Goal: Navigation & Orientation: Find specific page/section

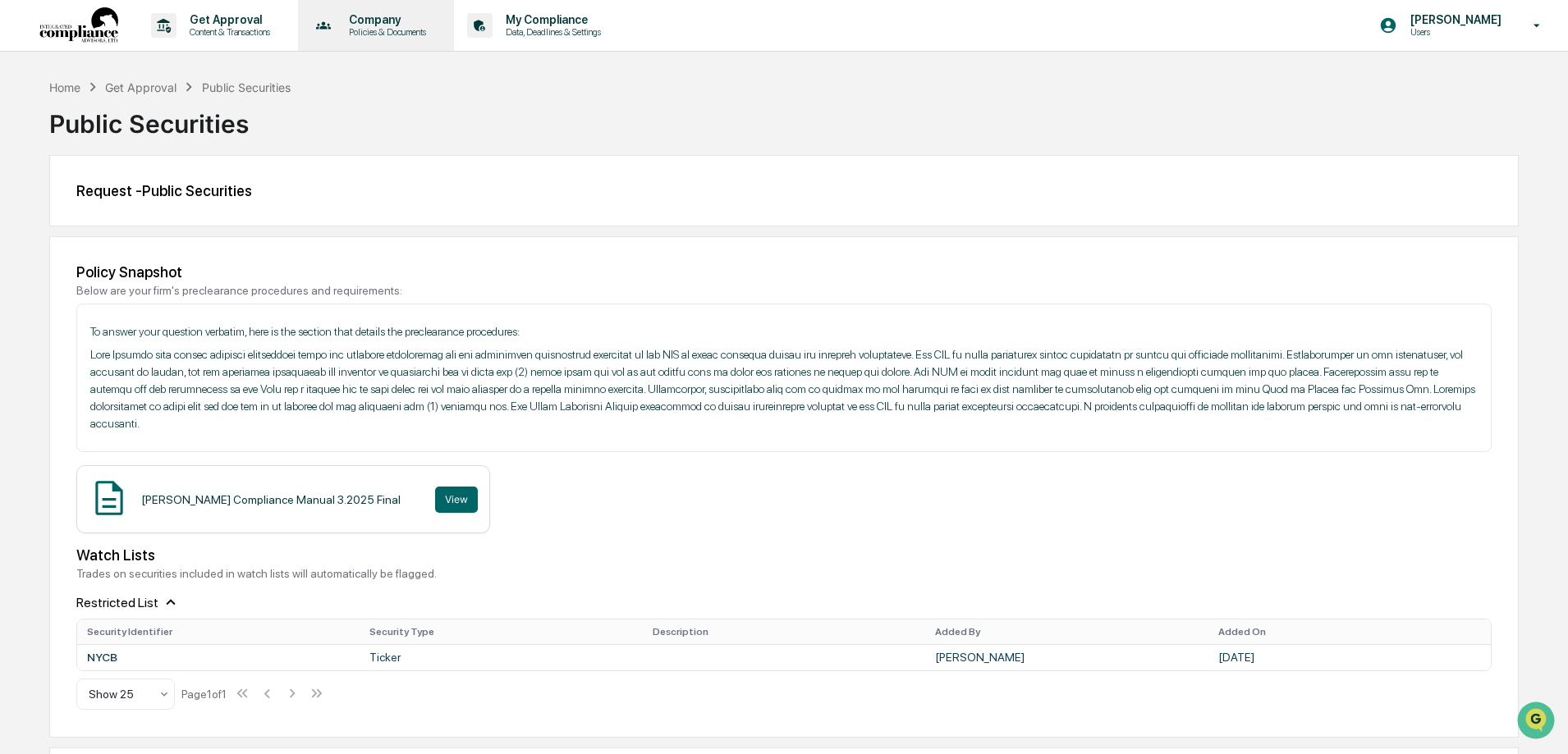
click at [414, 36] on p "Policies & Documents" at bounding box center [384, 31] width 98 height 11
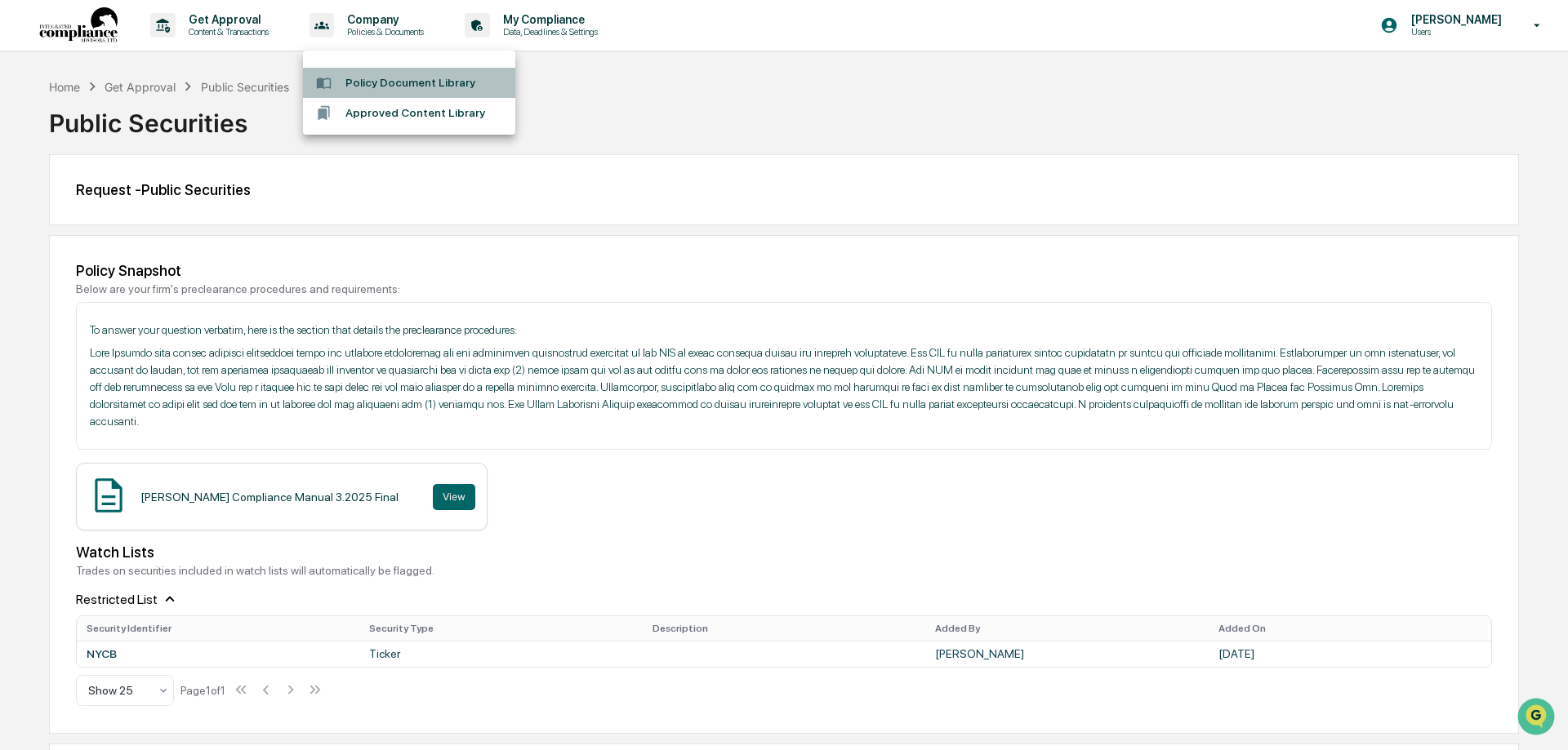
click at [415, 85] on li "Policy Document Library" at bounding box center [410, 82] width 213 height 30
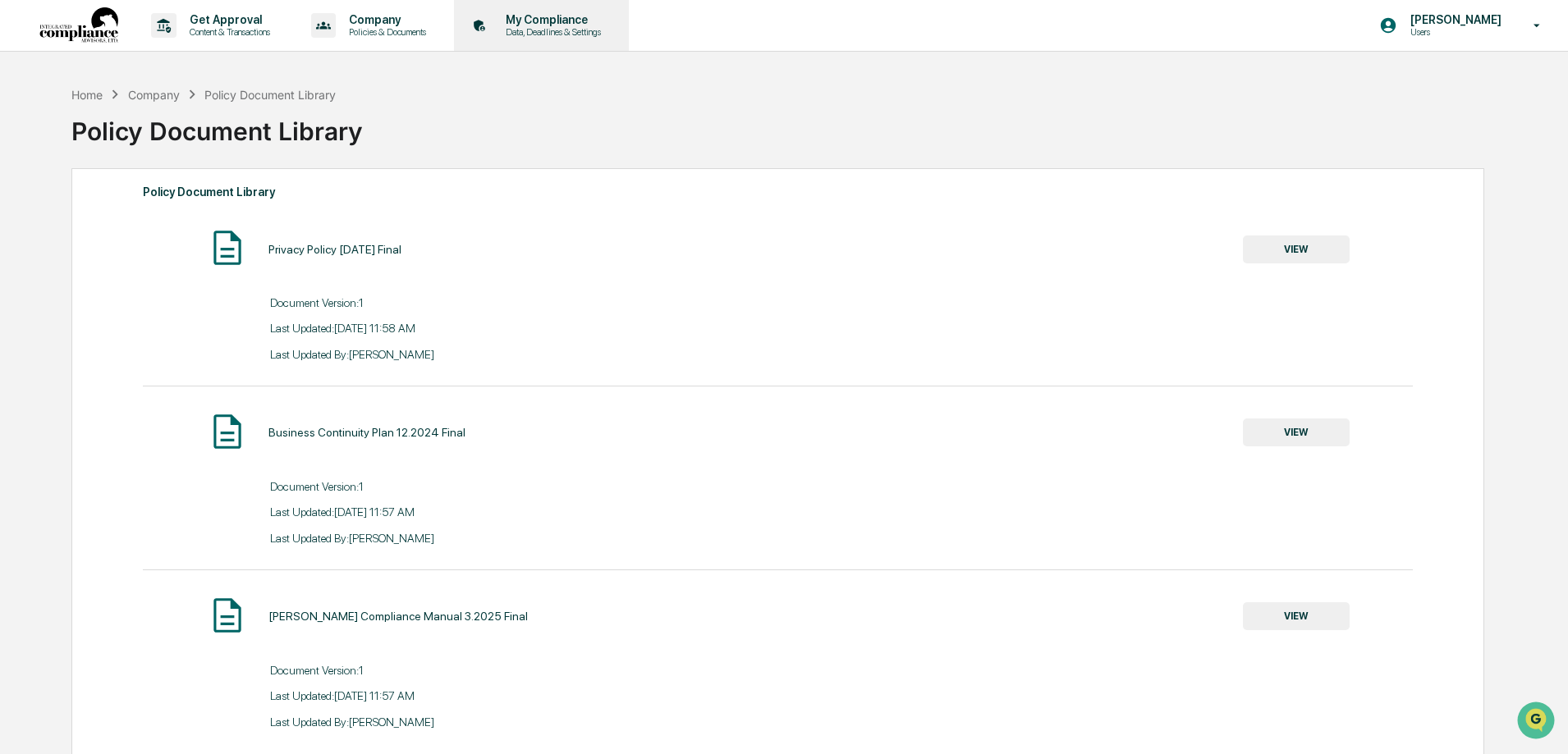
click at [568, 34] on p "Data, Deadlines & Settings" at bounding box center [551, 31] width 116 height 11
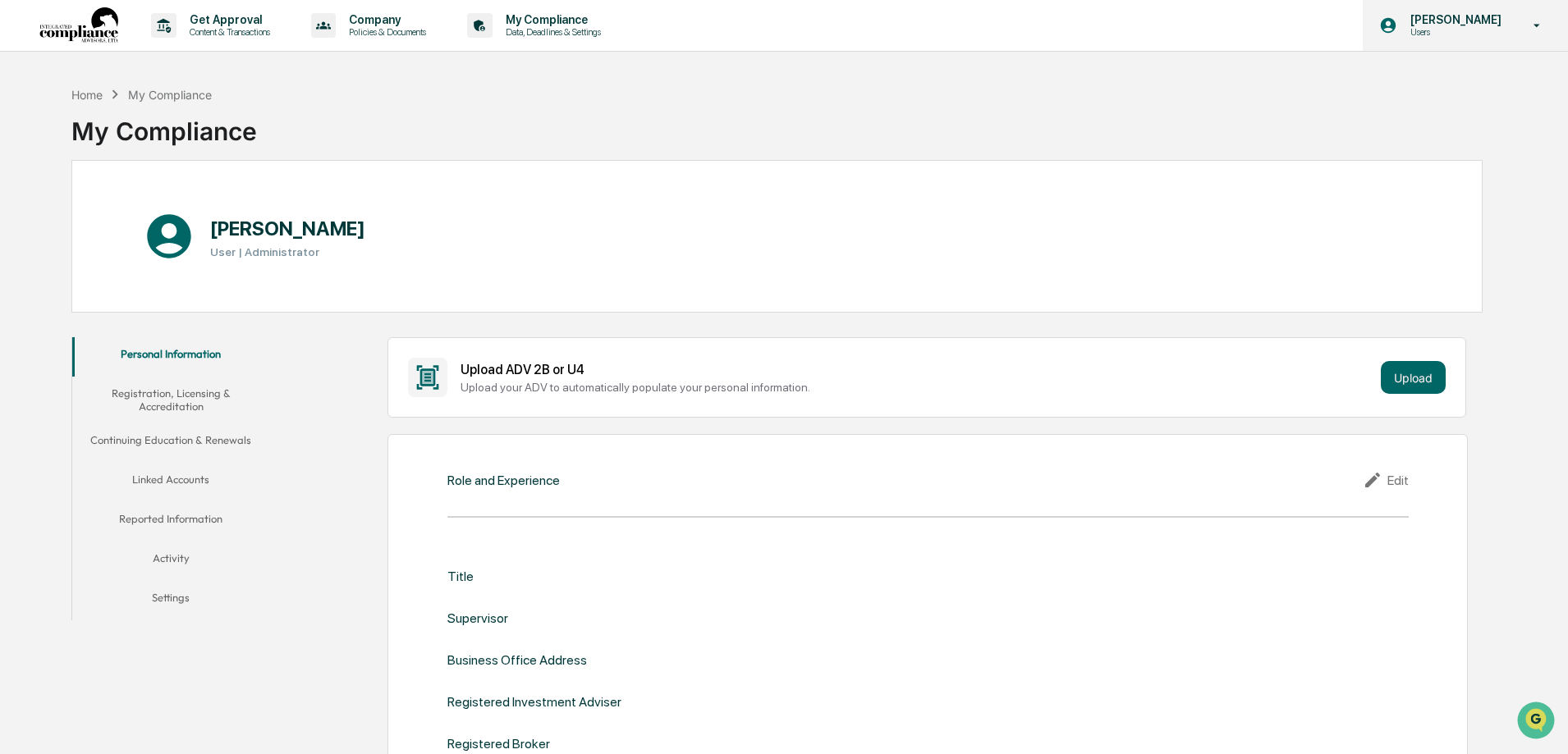
click at [1537, 23] on icon at bounding box center [1537, 26] width 29 height 16
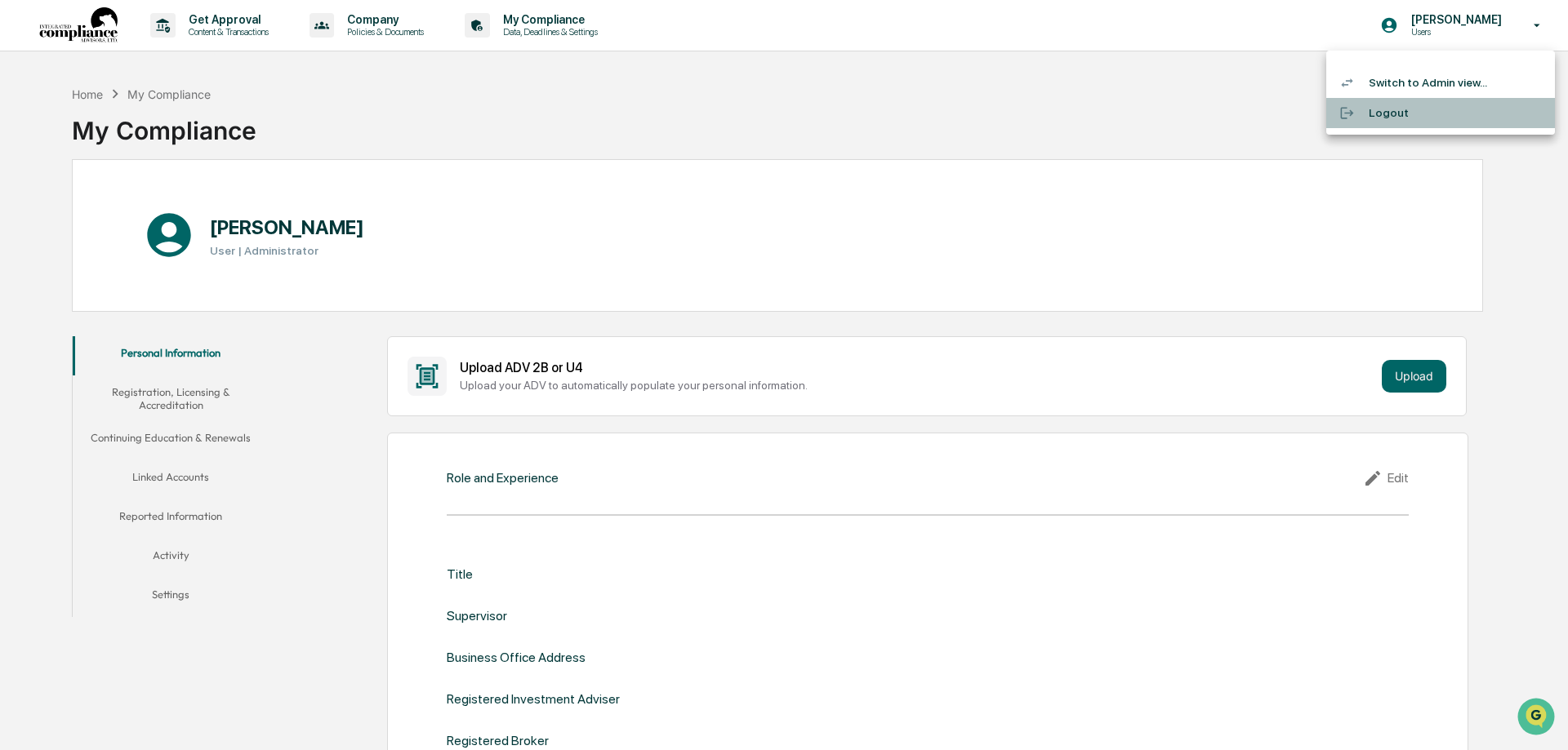
click at [1390, 118] on li "Logout" at bounding box center [1441, 112] width 229 height 30
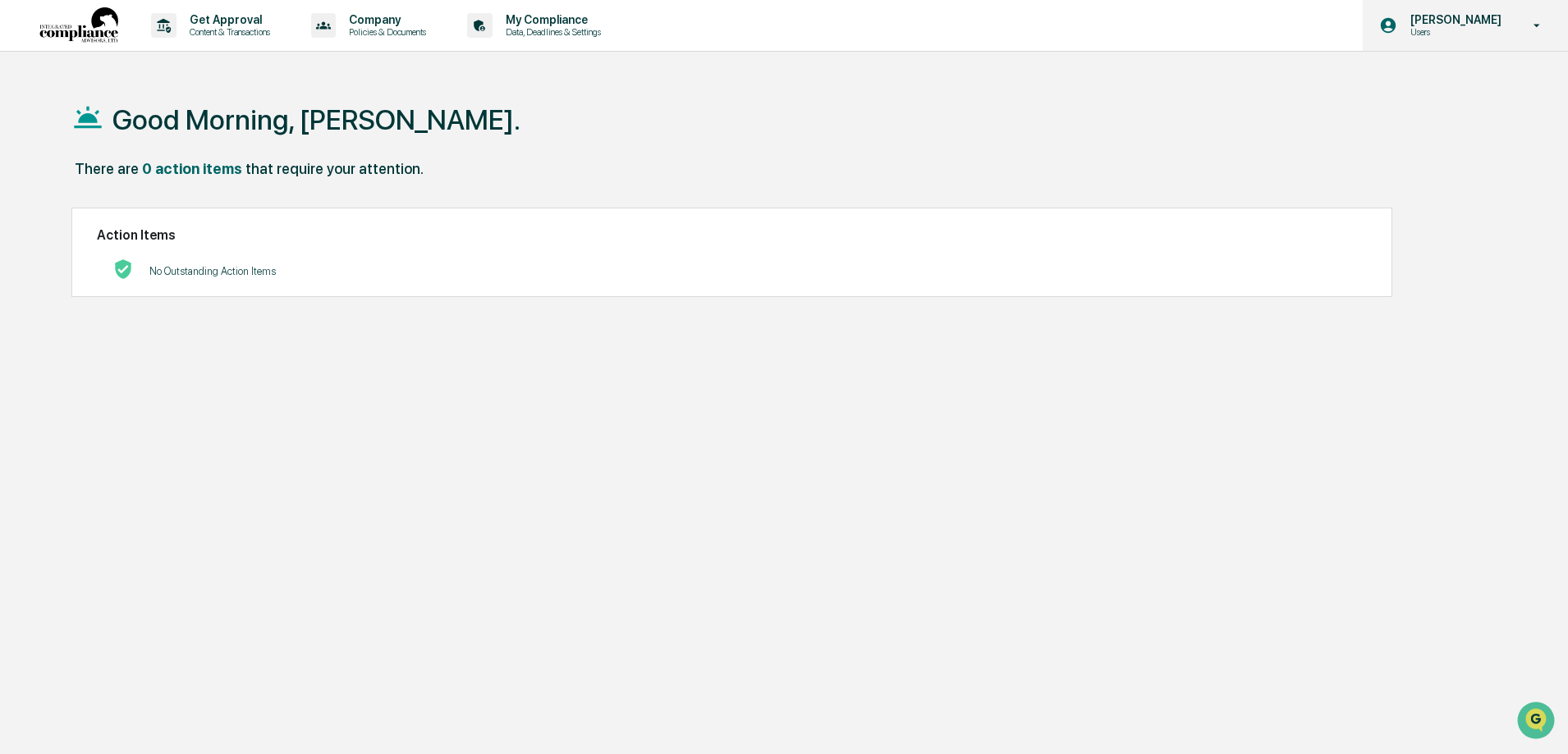
click at [1439, 28] on p "Users" at bounding box center [1452, 31] width 112 height 11
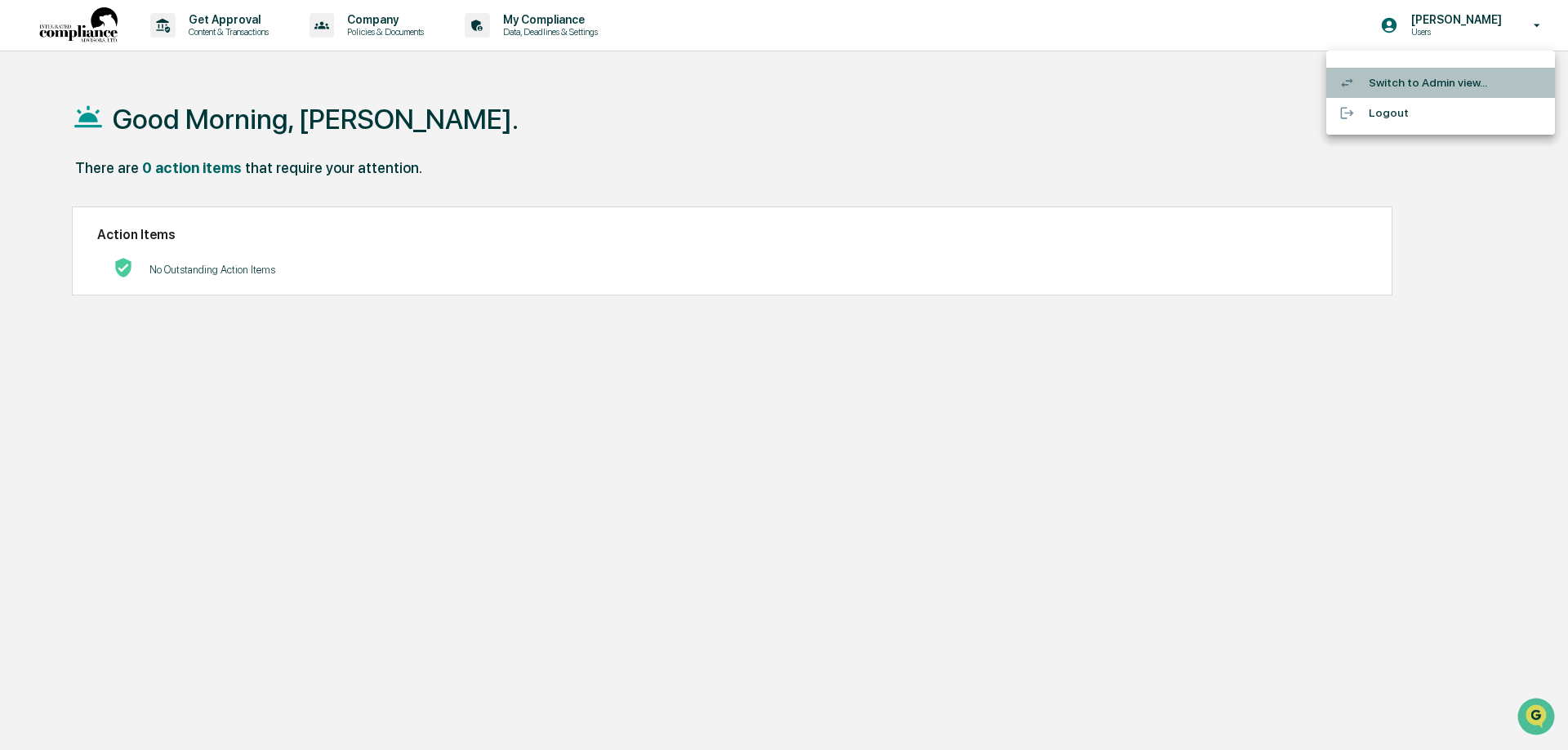
click at [1390, 86] on li "Switch to Admin view..." at bounding box center [1441, 82] width 229 height 30
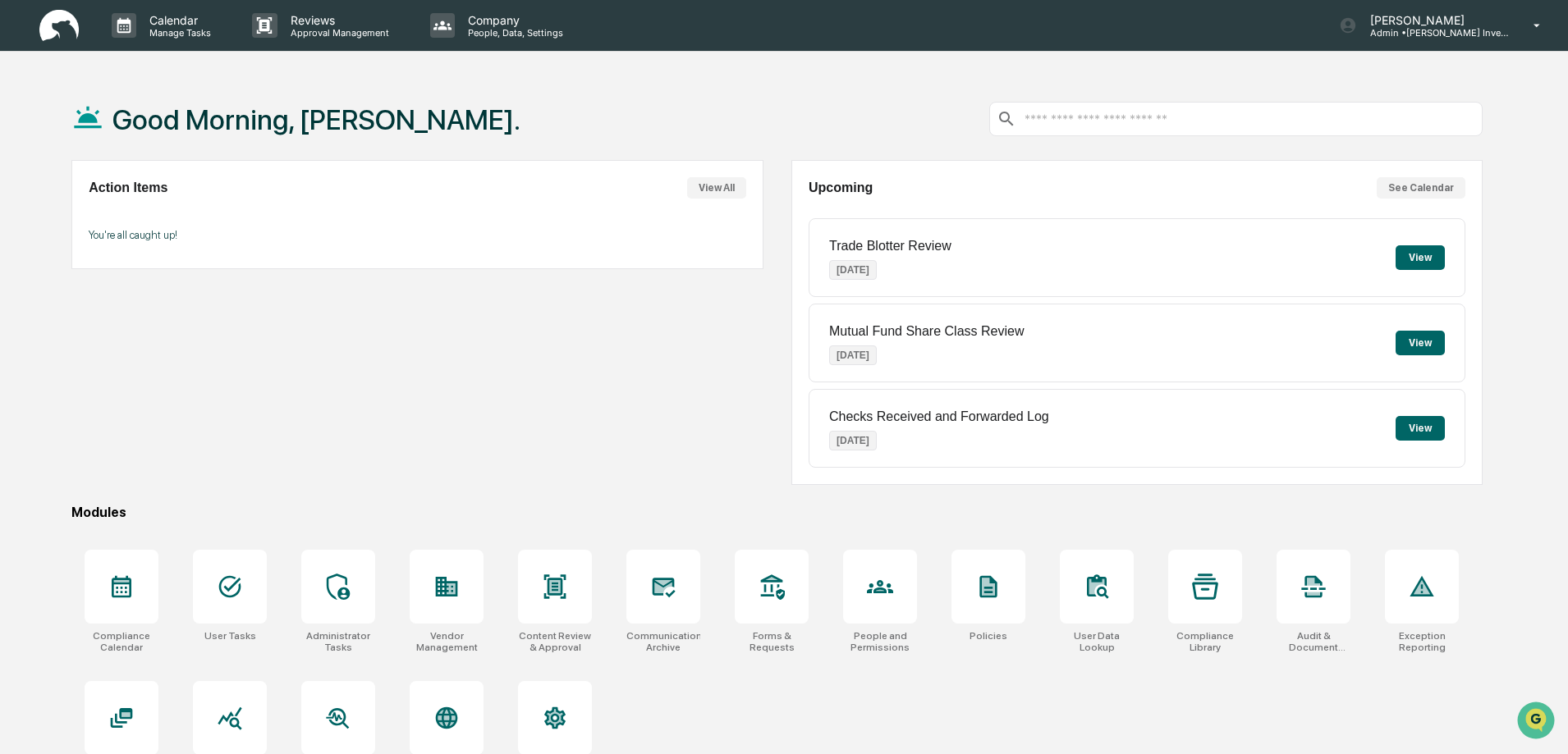
scroll to position [78, 0]
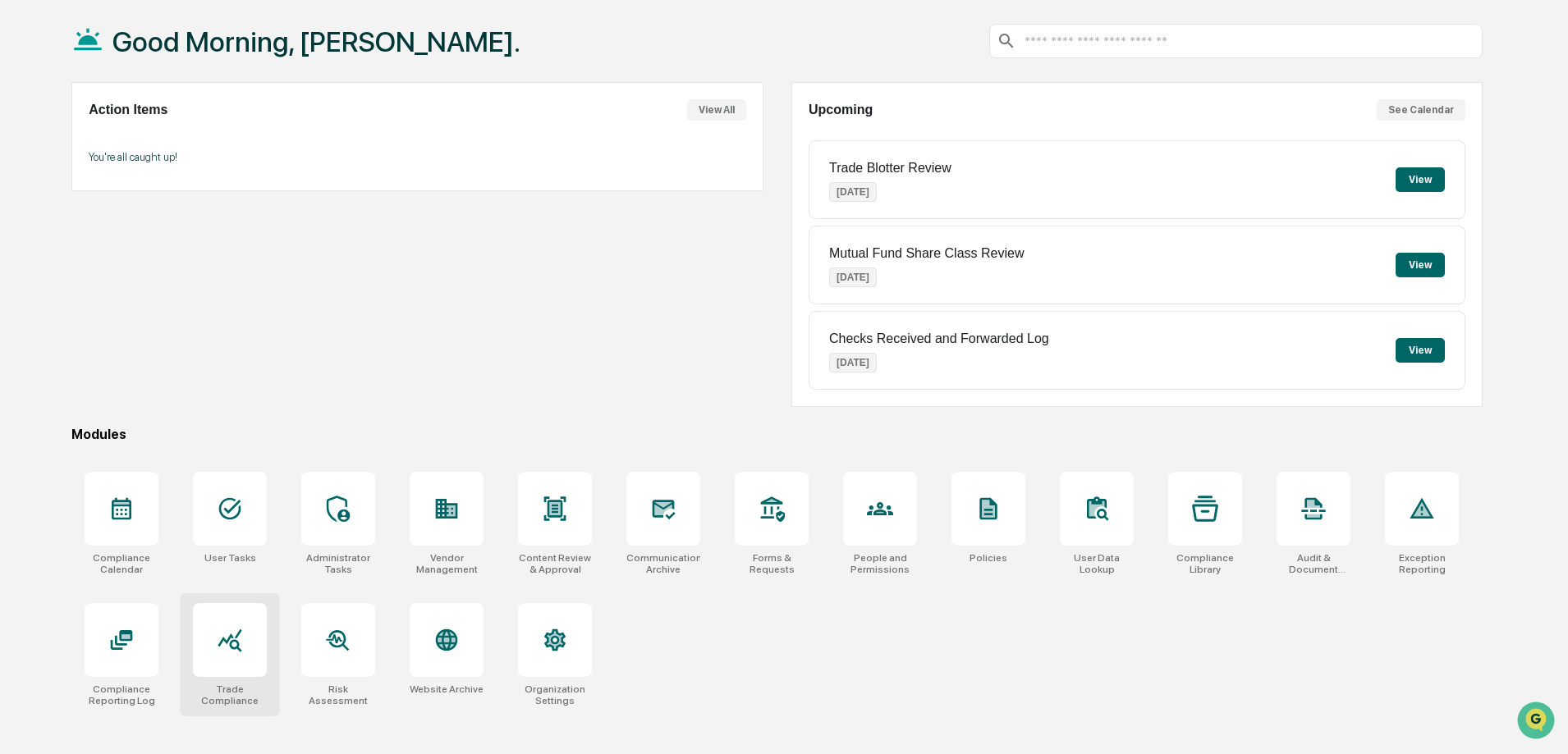
click at [233, 653] on div at bounding box center [229, 640] width 26 height 26
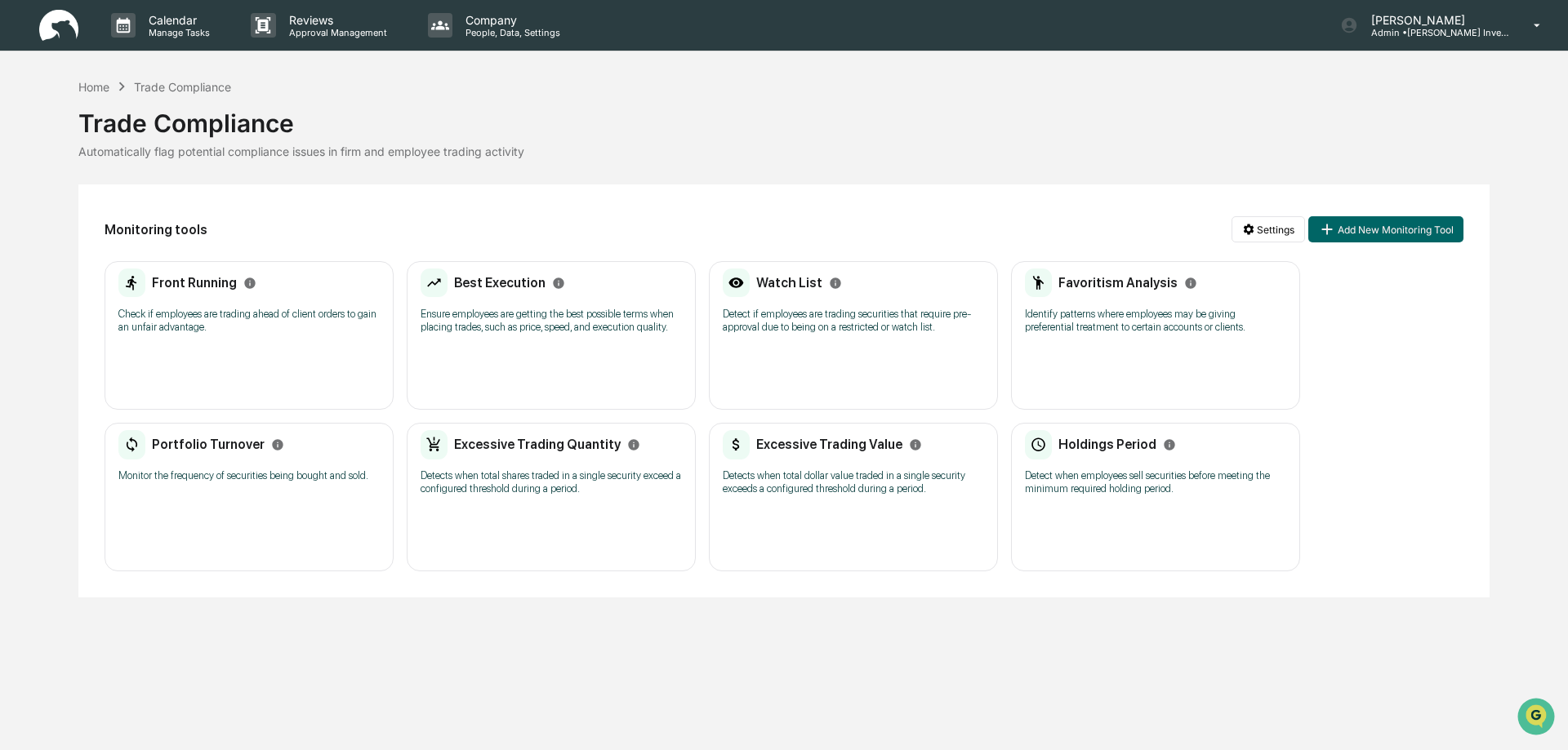
click at [806, 280] on h2 "Watch List" at bounding box center [789, 283] width 67 height 16
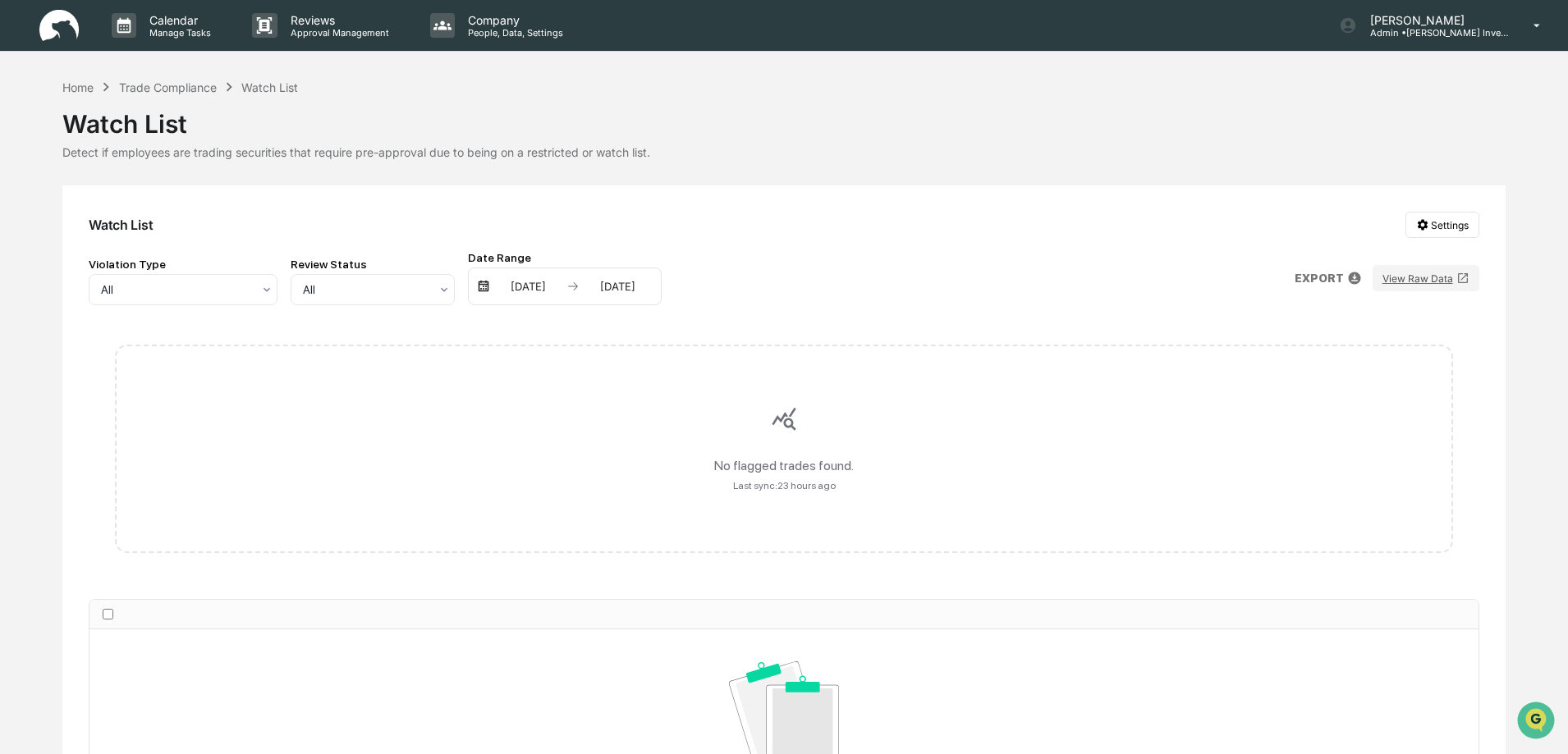
click at [60, 23] on img at bounding box center [58, 25] width 39 height 32
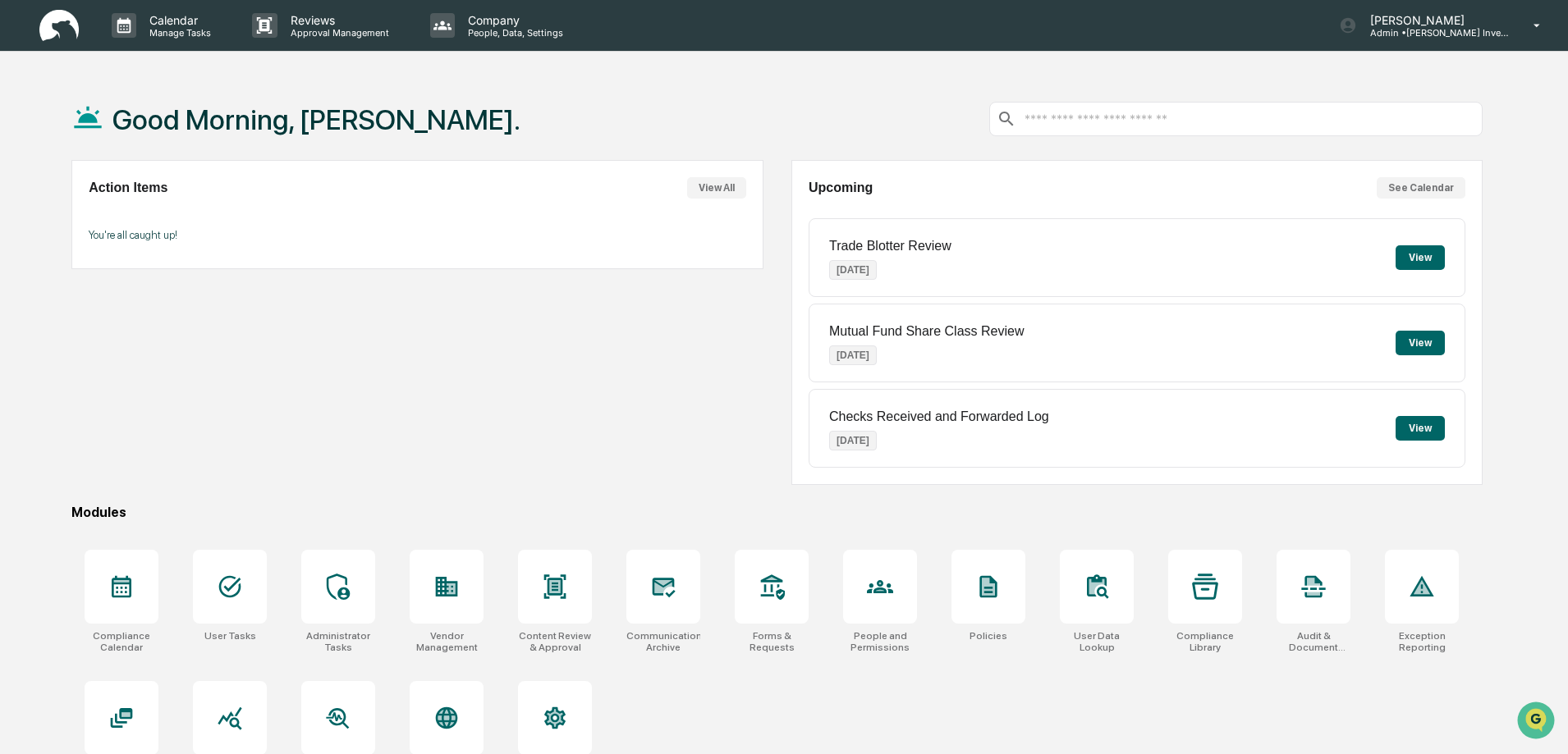
scroll to position [78, 0]
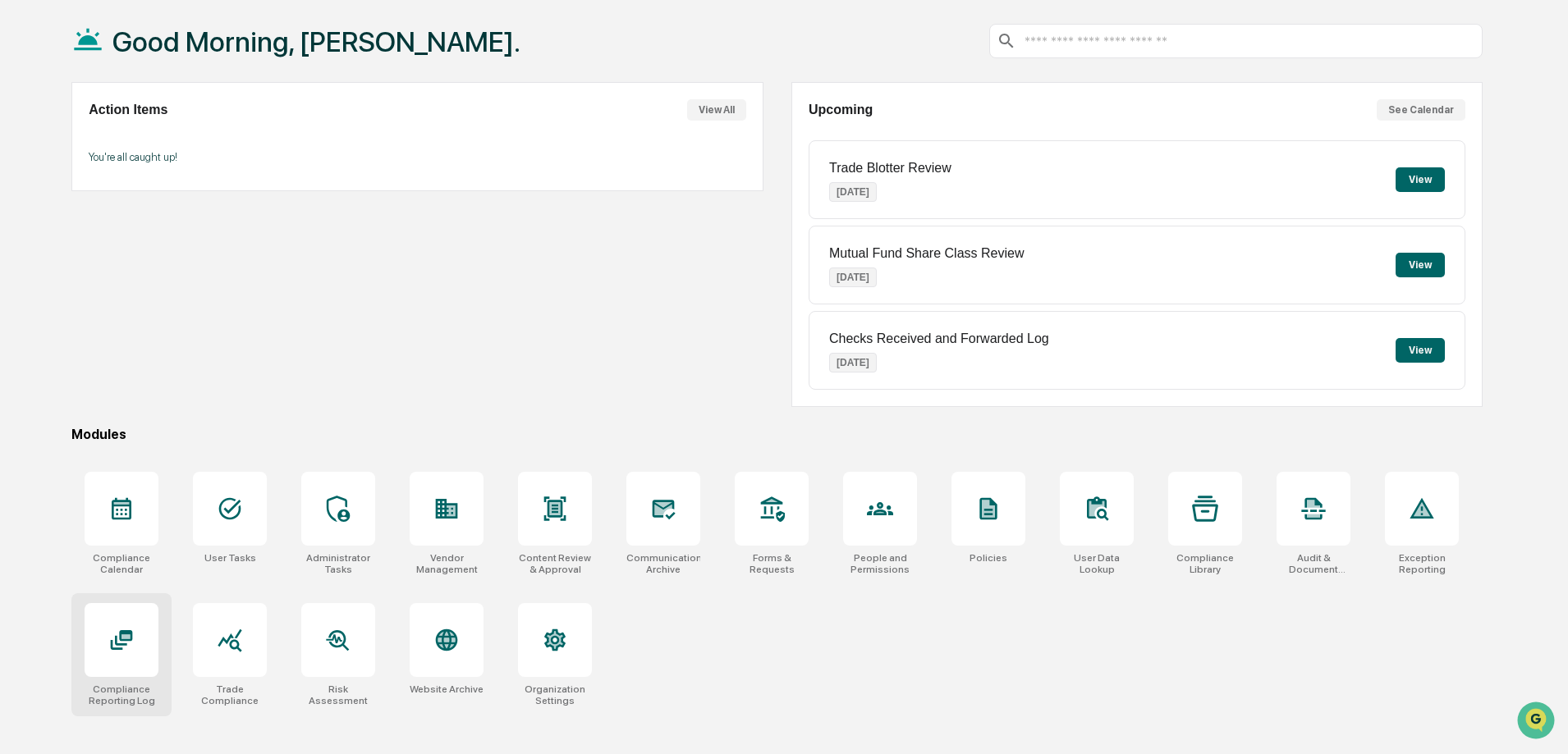
click at [124, 661] on div at bounding box center [121, 640] width 74 height 74
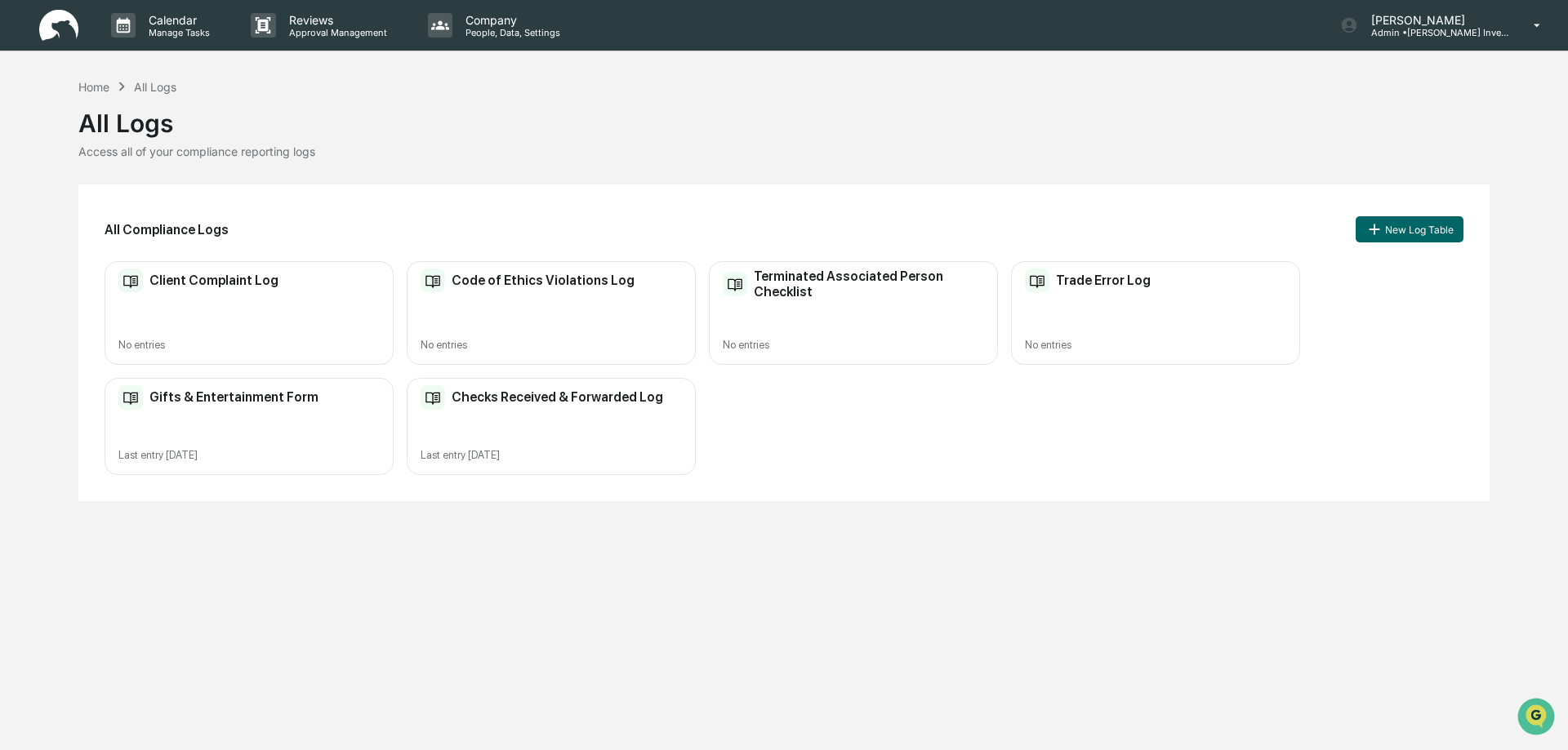
click at [200, 283] on h2 "Client Complaint Log" at bounding box center [214, 281] width 129 height 16
